Goal: Task Accomplishment & Management: Manage account settings

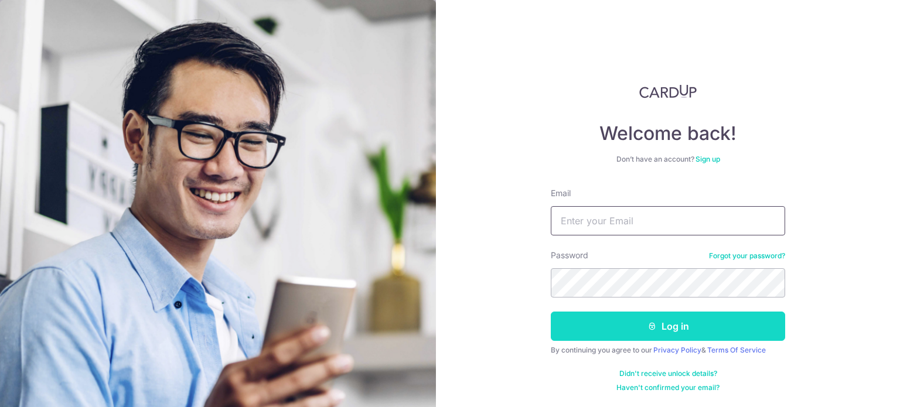
type input "[EMAIL_ADDRESS][DOMAIN_NAME]"
click at [638, 328] on button "Log in" at bounding box center [668, 326] width 234 height 29
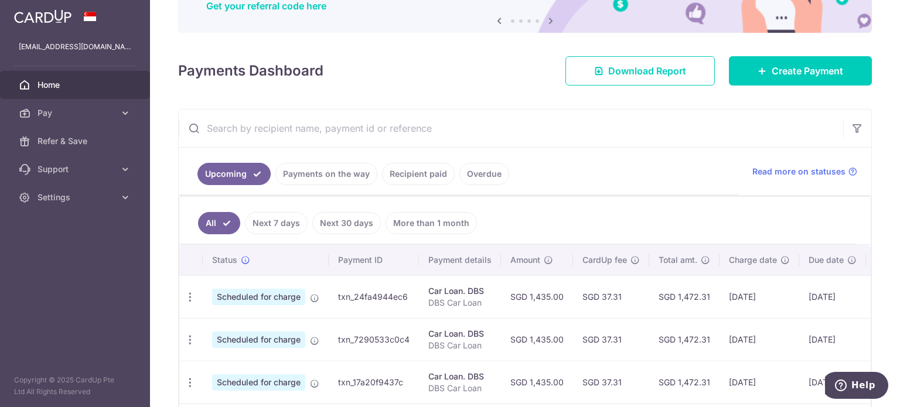
scroll to position [176, 0]
